Goal: Information Seeking & Learning: Learn about a topic

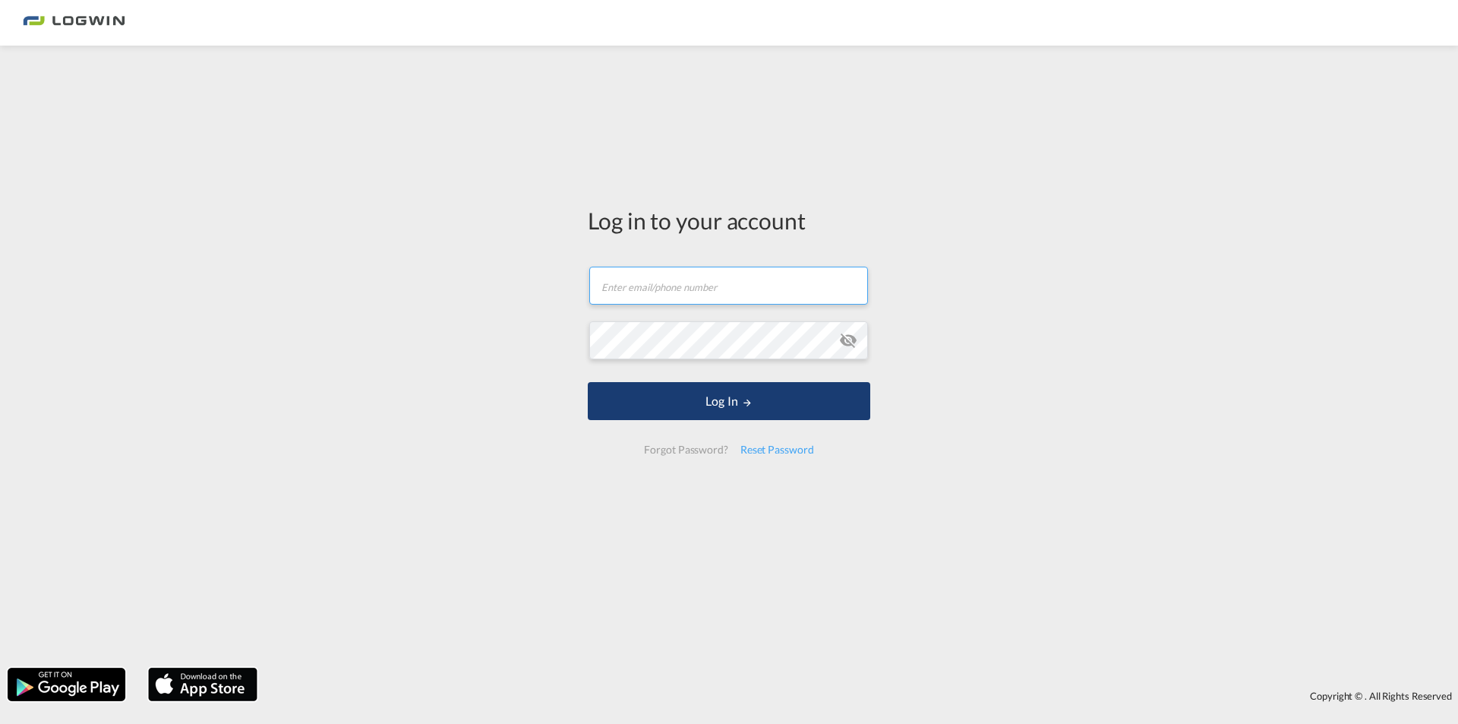
type input "[PERSON_NAME][EMAIL_ADDRESS][DOMAIN_NAME]"
click at [742, 407] on md-icon "LOGIN" at bounding box center [747, 402] width 11 height 11
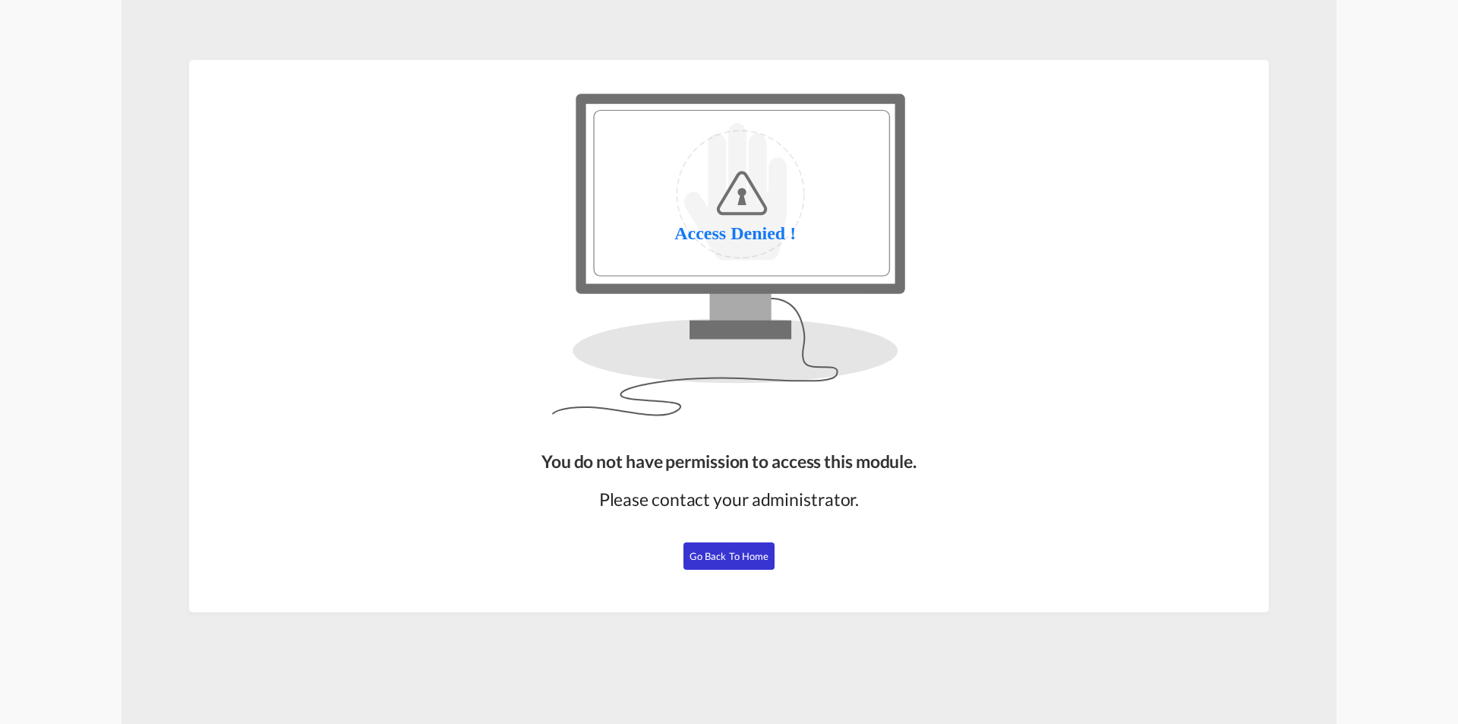
click at [726, 559] on span "Go Back to Home" at bounding box center [730, 556] width 80 height 12
